Goal: Information Seeking & Learning: Check status

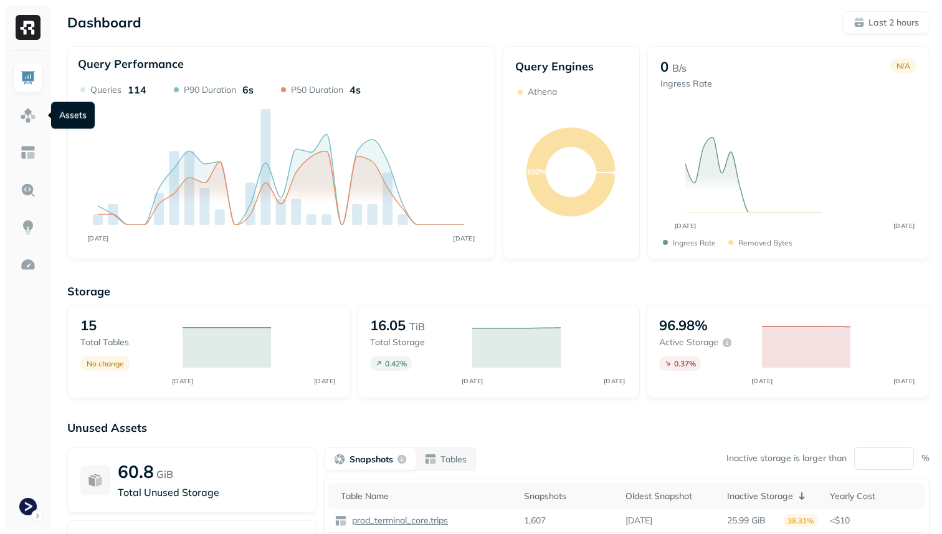
click at [26, 113] on img at bounding box center [28, 115] width 16 height 16
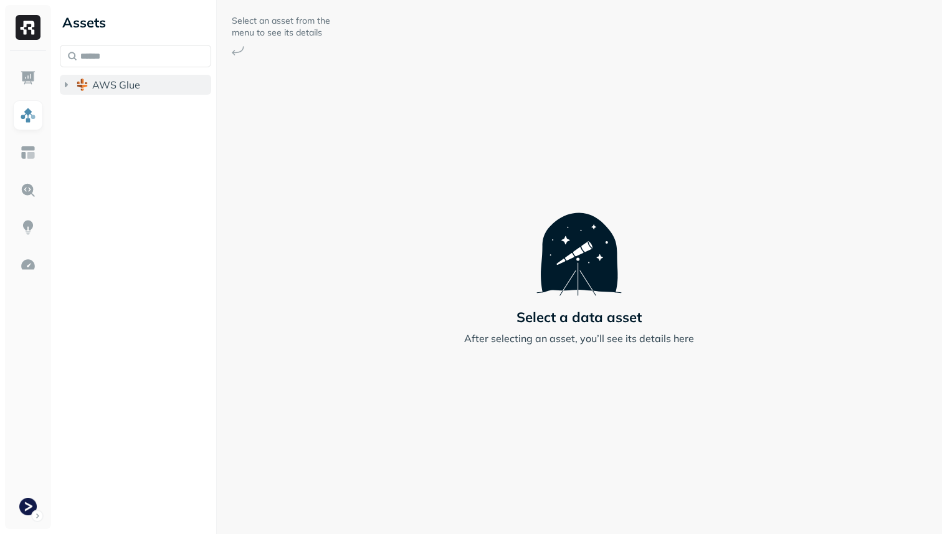
click at [95, 93] on button "AWS Glue" at bounding box center [135, 85] width 151 height 20
click at [117, 102] on span "prod_terminal_core" at bounding box center [150, 108] width 90 height 12
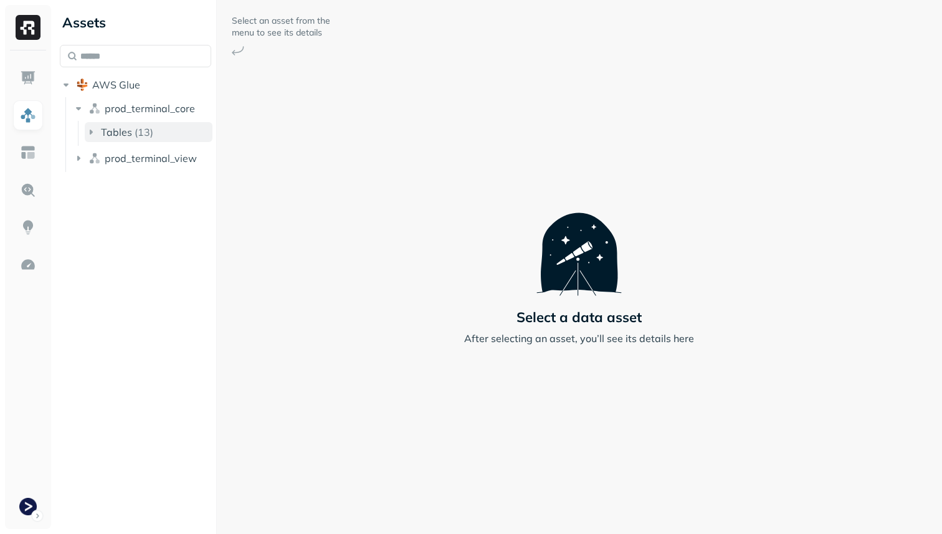
click at [127, 137] on span "Tables" at bounding box center [116, 132] width 31 height 12
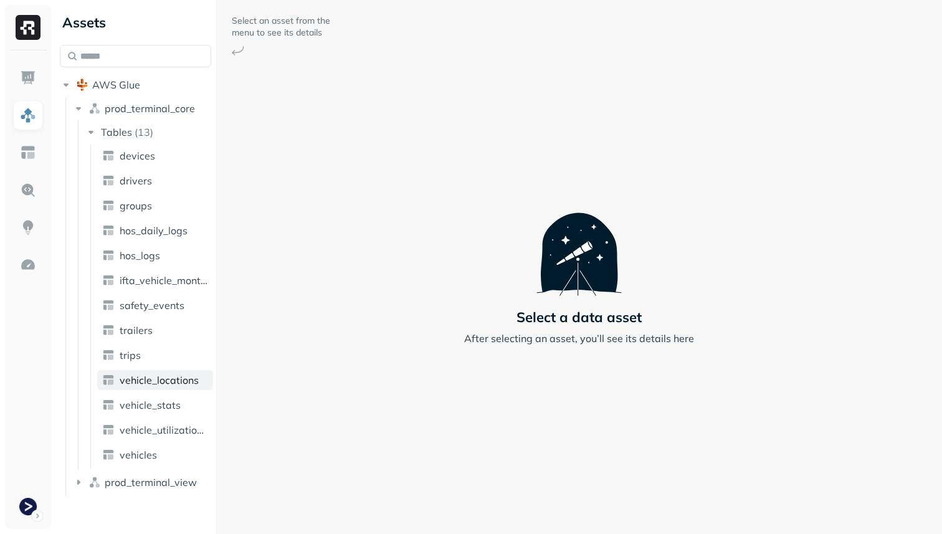
click at [173, 379] on span "vehicle_locations" at bounding box center [159, 380] width 79 height 12
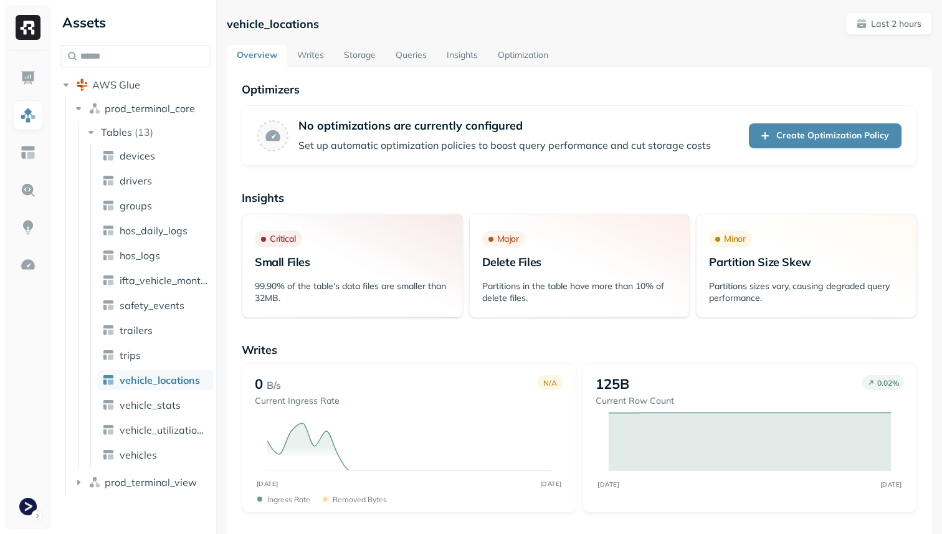
click at [364, 47] on link "Storage" at bounding box center [360, 56] width 52 height 22
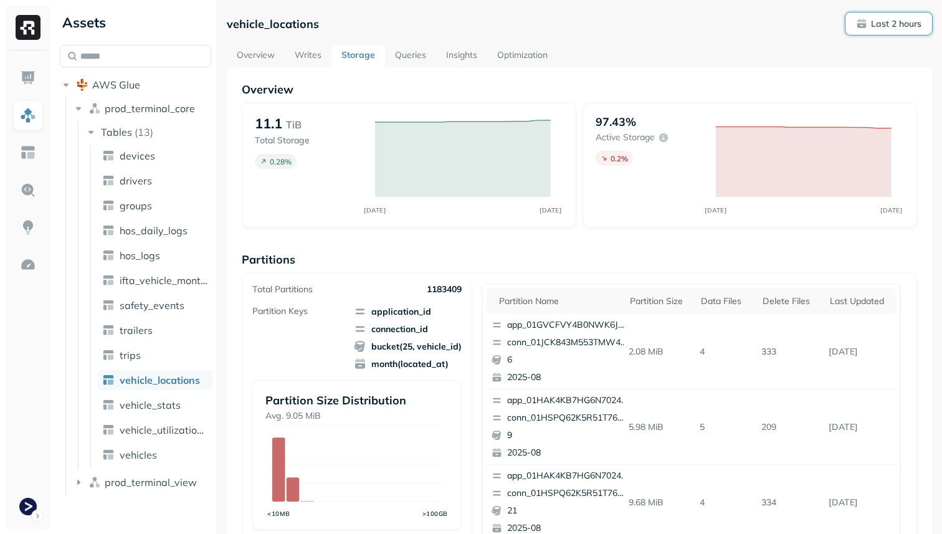
click at [904, 27] on p "Last 2 hours" at bounding box center [896, 24] width 50 height 12
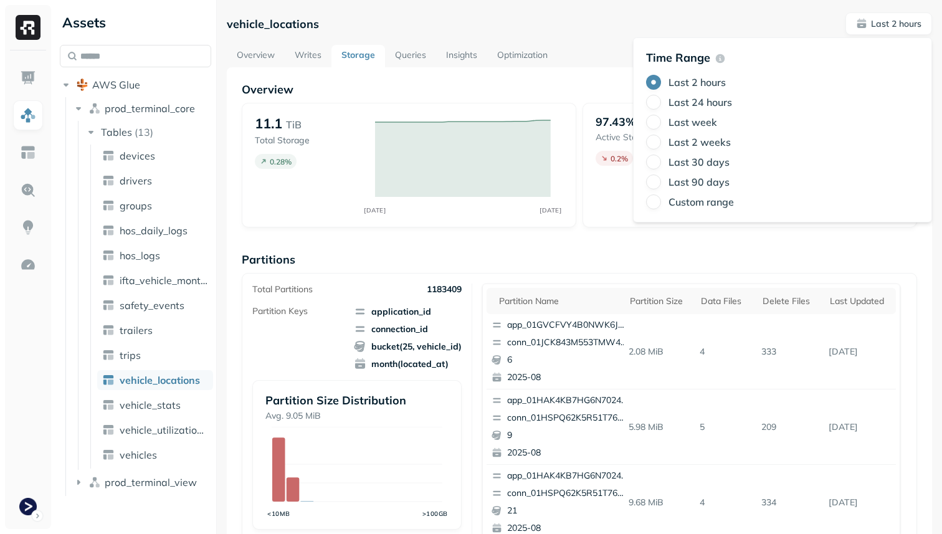
click at [724, 102] on label "Last 24 hours" at bounding box center [700, 102] width 64 height 12
click at [661, 102] on button "Last 24 hours" at bounding box center [653, 102] width 15 height 15
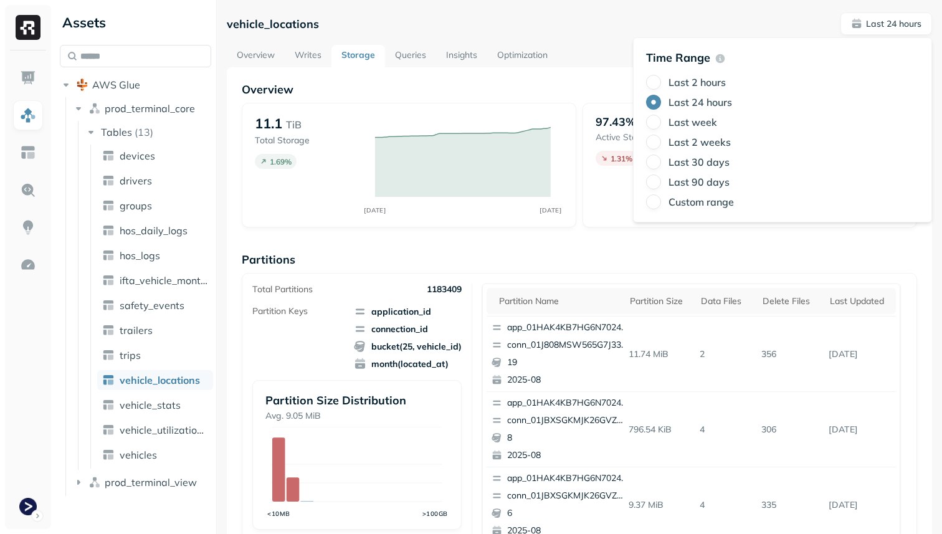
click at [765, 215] on div "Time Range Last 2 hours Last 24 hours Last week Last 2 weeks Last 30 days Last …" at bounding box center [782, 129] width 299 height 185
click at [182, 407] on link "vehicle_stats" at bounding box center [155, 405] width 116 height 20
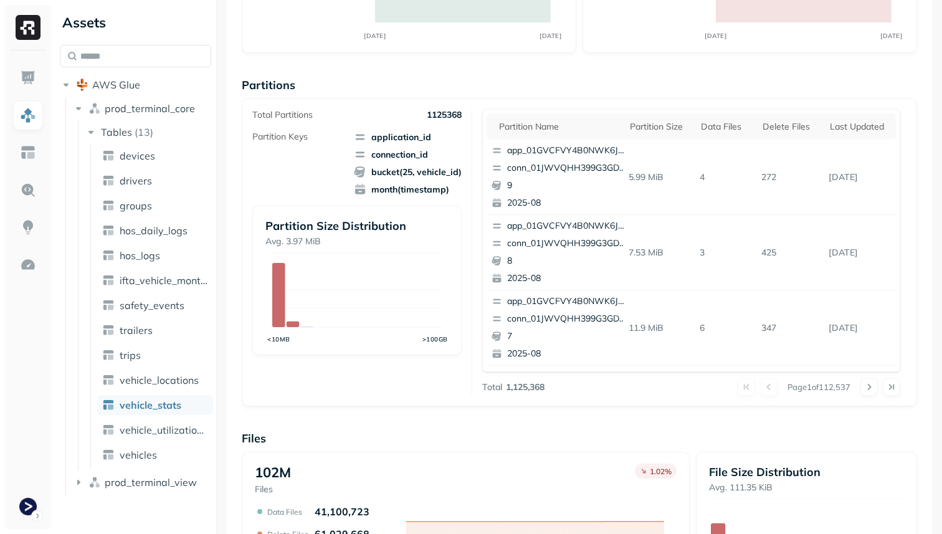
scroll to position [419, 0]
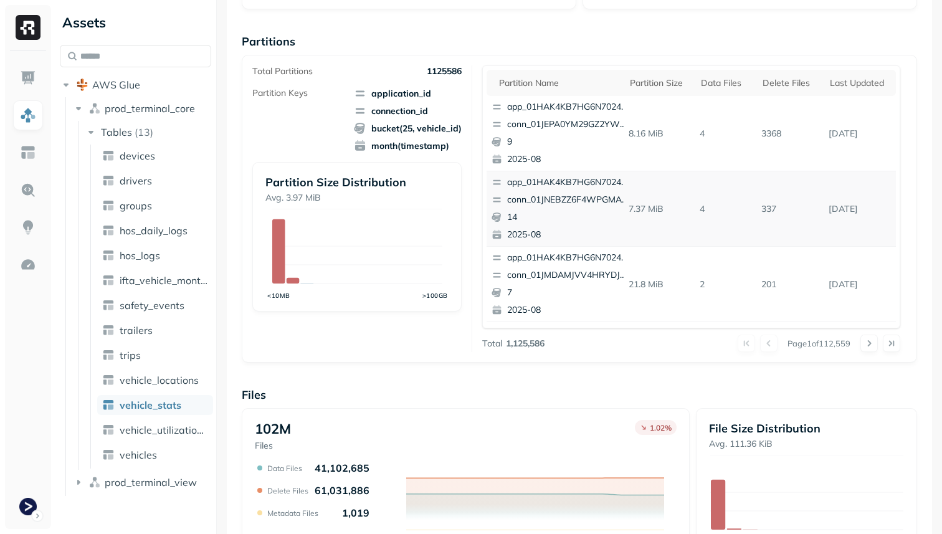
scroll to position [216, 0]
click at [800, 77] on th "Delete Files" at bounding box center [789, 85] width 67 height 26
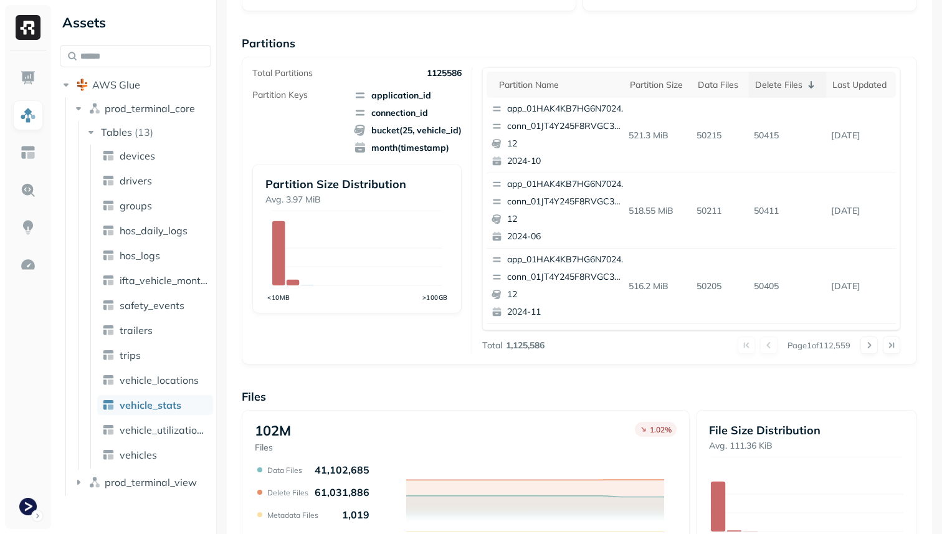
click at [800, 77] on div "Delete Files" at bounding box center [787, 84] width 65 height 15
click at [794, 85] on div "Delete Files" at bounding box center [789, 85] width 55 height 12
